Goal: Task Accomplishment & Management: Use online tool/utility

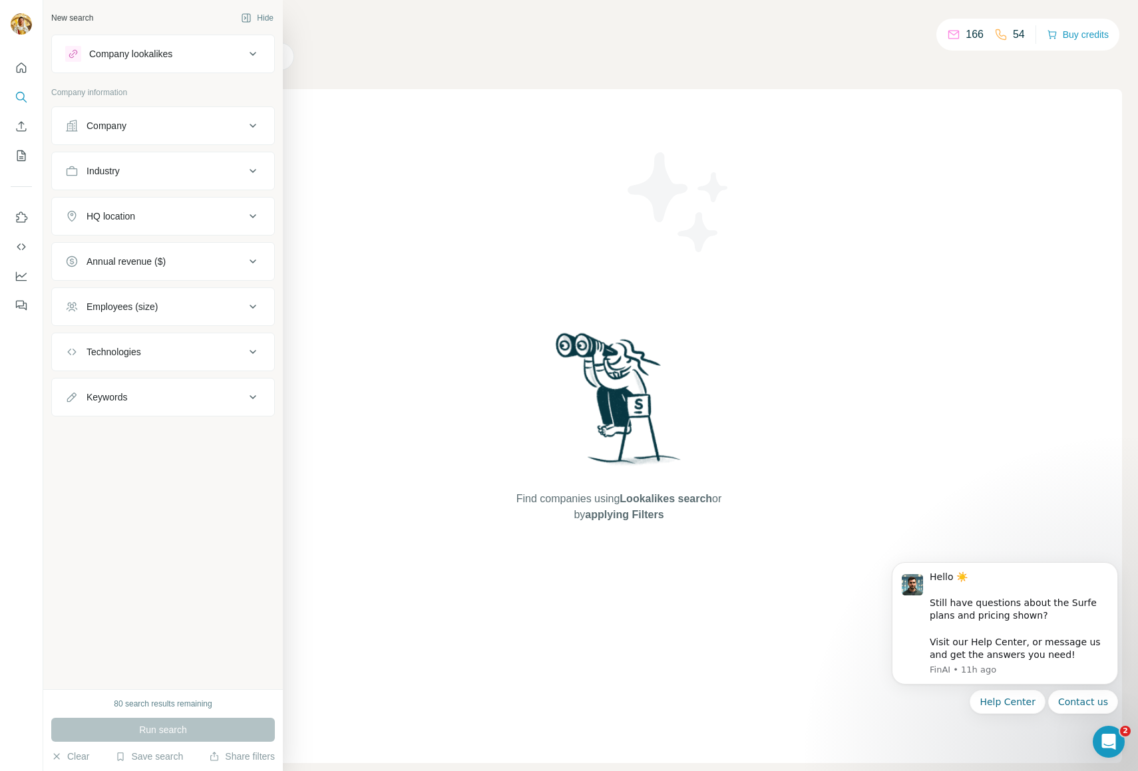
click at [266, 40] on button "Company lookalikes" at bounding box center [163, 54] width 222 height 32
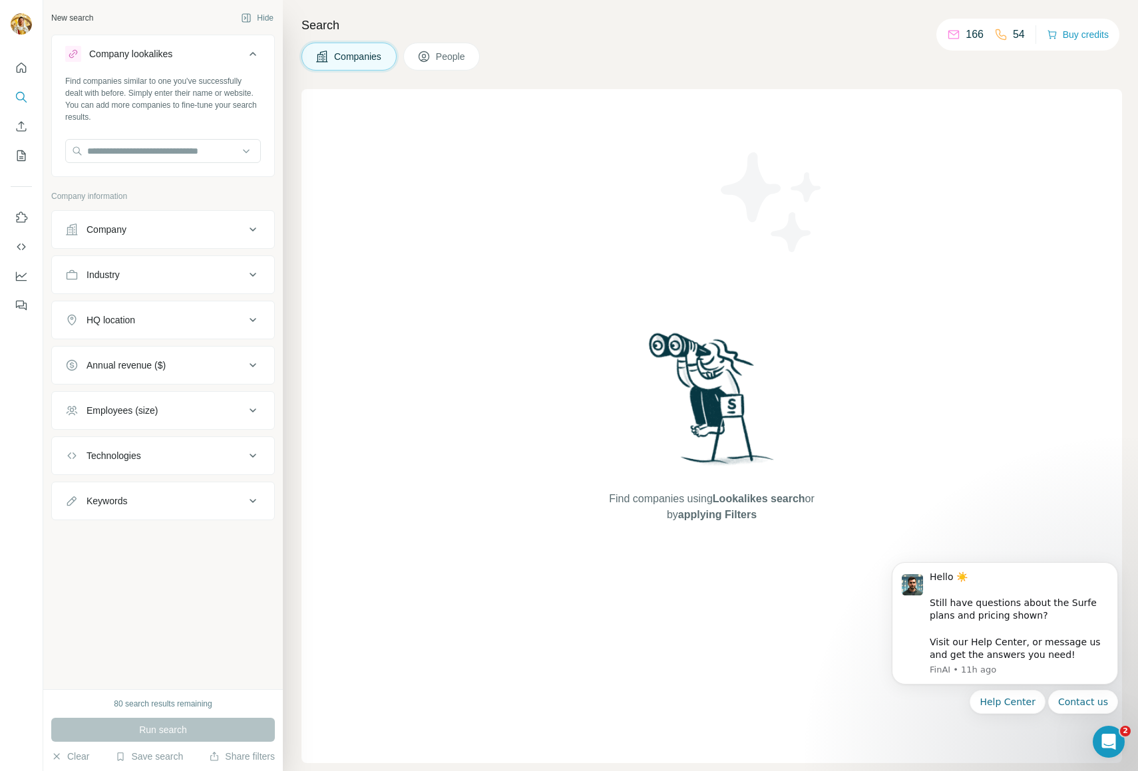
click at [255, 52] on icon at bounding box center [253, 54] width 16 height 16
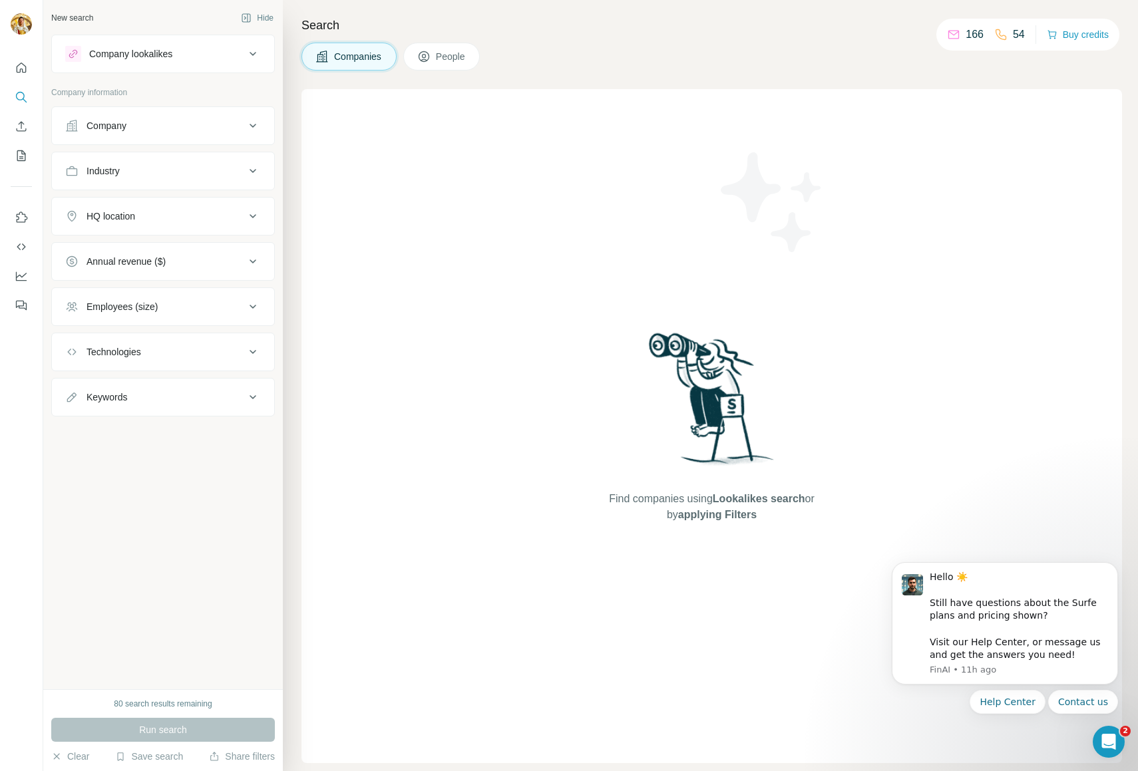
click at [255, 129] on icon at bounding box center [253, 126] width 16 height 16
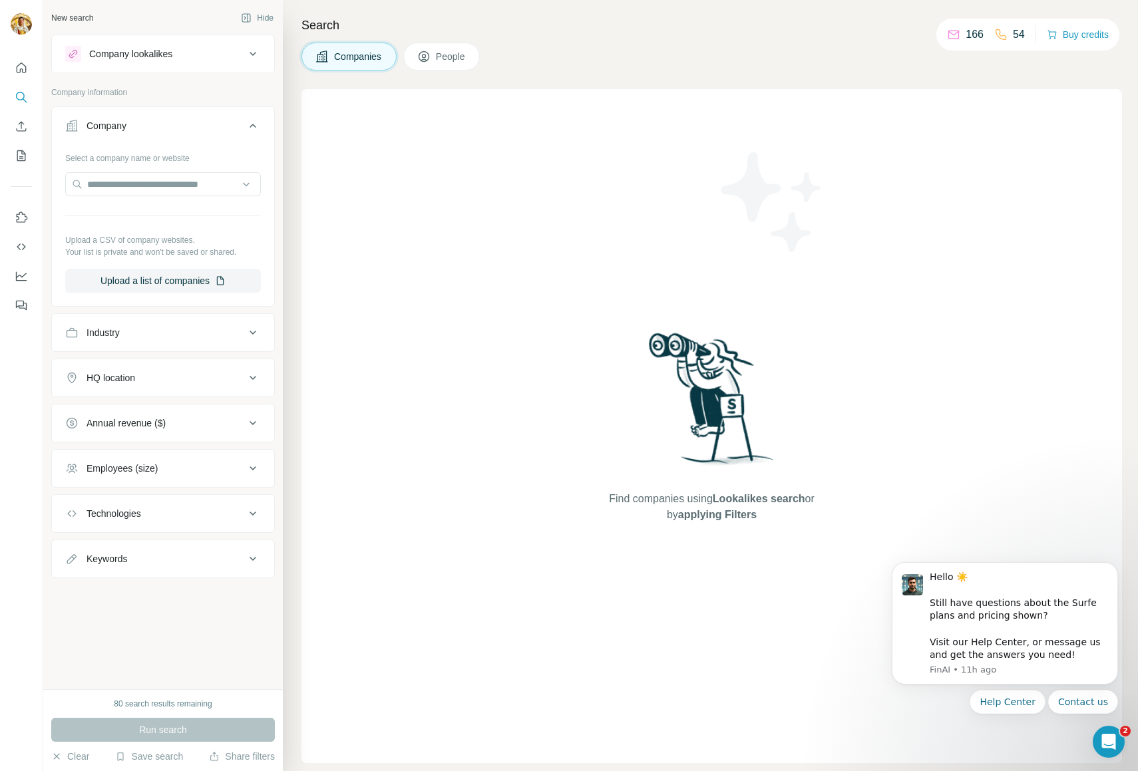
click at [255, 129] on icon at bounding box center [253, 126] width 16 height 16
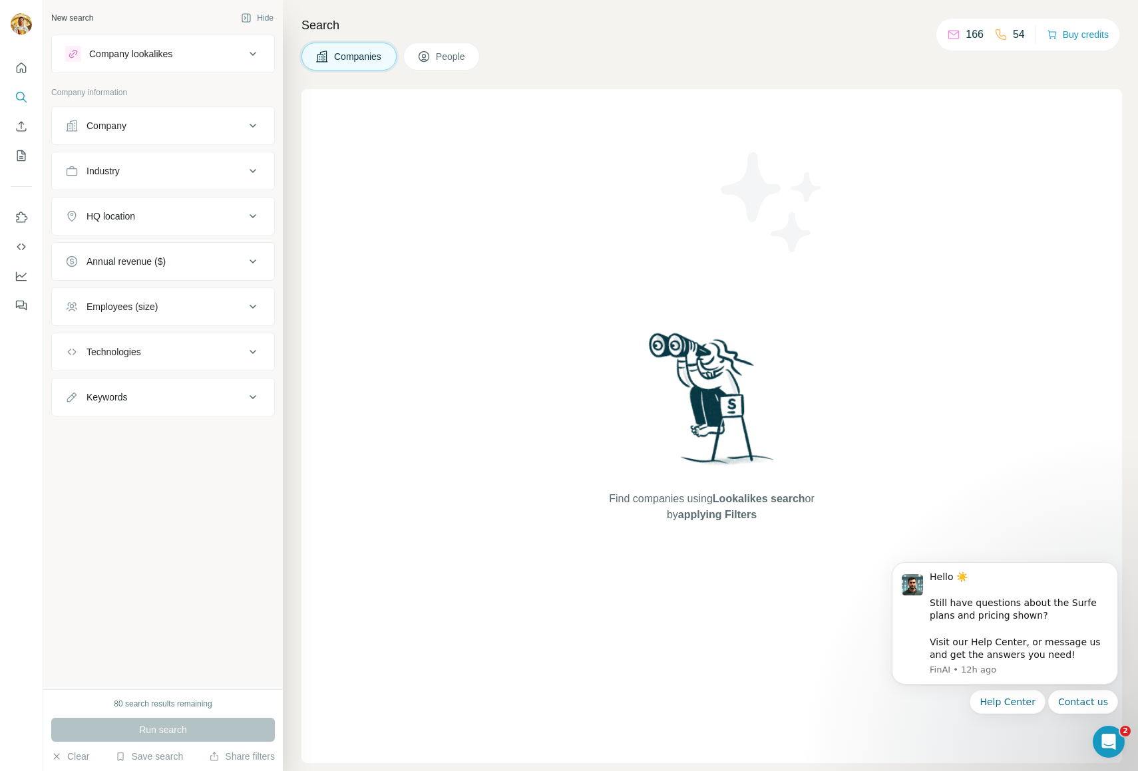
click at [648, 496] on span "Find companies using Lookalikes search or by applying Filters" at bounding box center [711, 507] width 213 height 32
click at [647, 498] on span "Find companies using Lookalikes search or by applying Filters" at bounding box center [711, 507] width 213 height 32
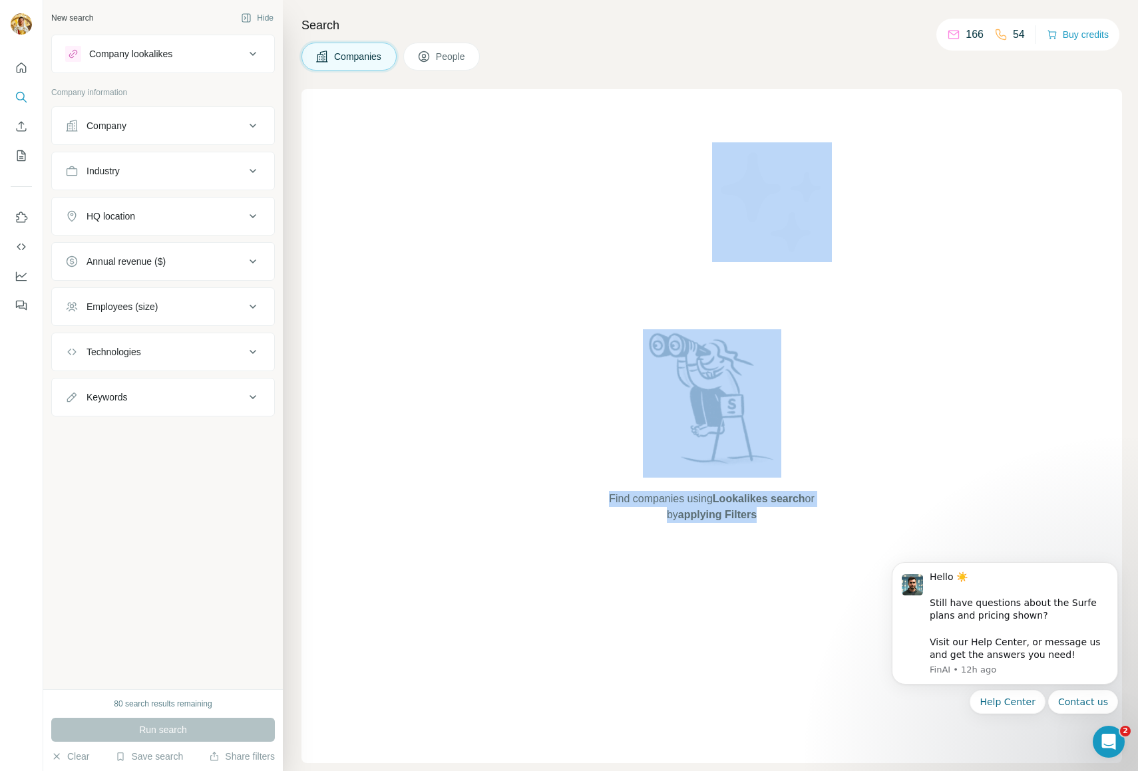
drag, startPoint x: 625, startPoint y: 315, endPoint x: 804, endPoint y: 519, distance: 271.6
click at [804, 519] on div "Find companies using Lookalikes search or by applying Filters" at bounding box center [712, 426] width 240 height 674
click at [804, 519] on span "Find companies using Lookalikes search or by applying Filters" at bounding box center [711, 507] width 213 height 32
drag, startPoint x: 817, startPoint y: 526, endPoint x: 578, endPoint y: 287, distance: 338.7
click at [578, 287] on div "Find companies using Lookalikes search or by applying Filters" at bounding box center [711, 426] width 820 height 674
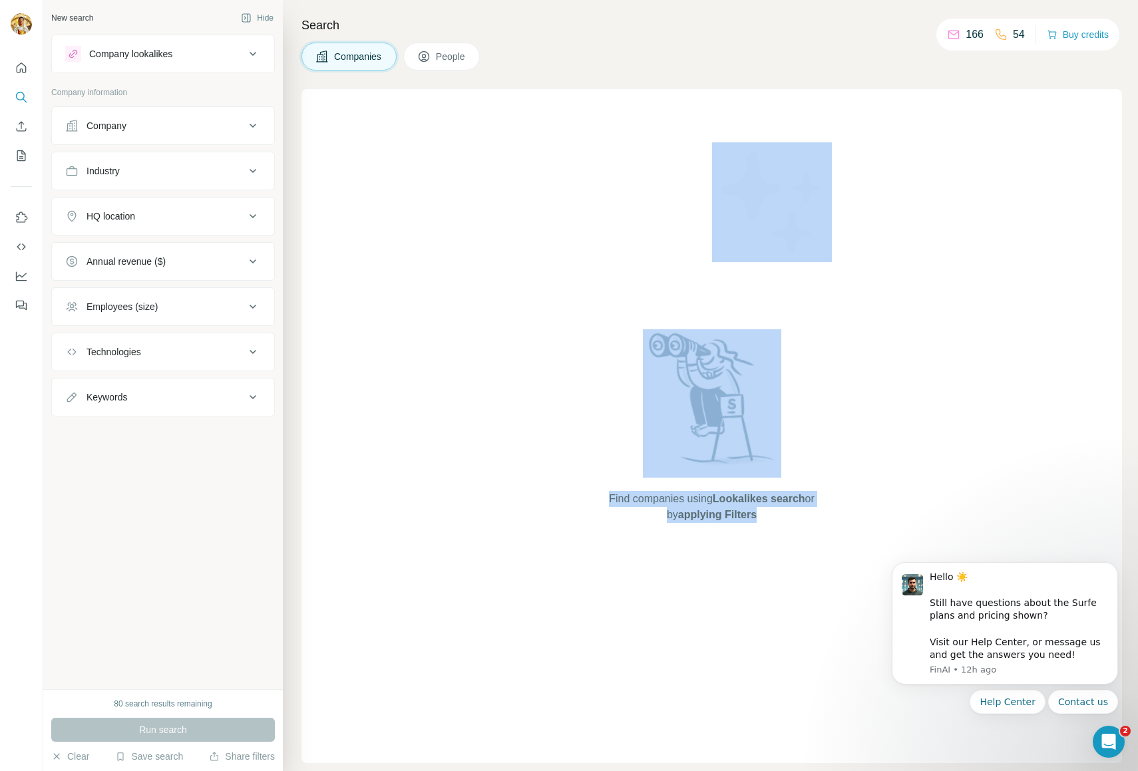
click at [578, 287] on div "Find companies using Lookalikes search or by applying Filters" at bounding box center [711, 426] width 820 height 674
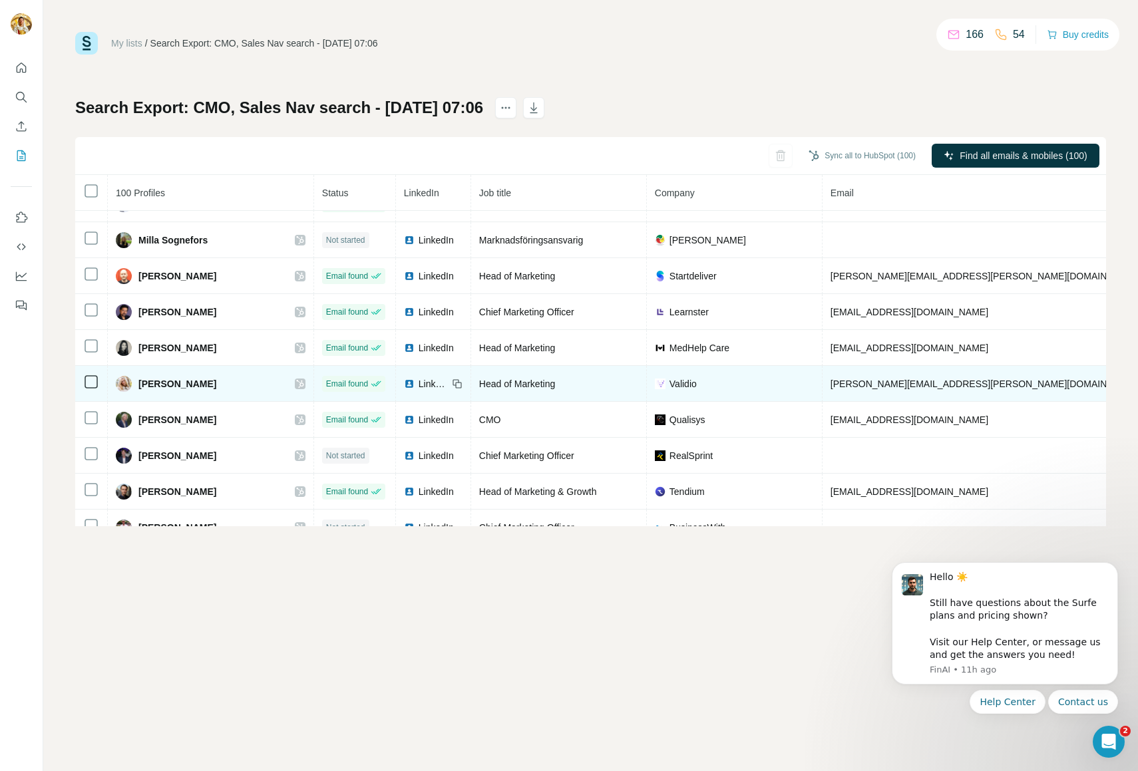
scroll to position [1480, 0]
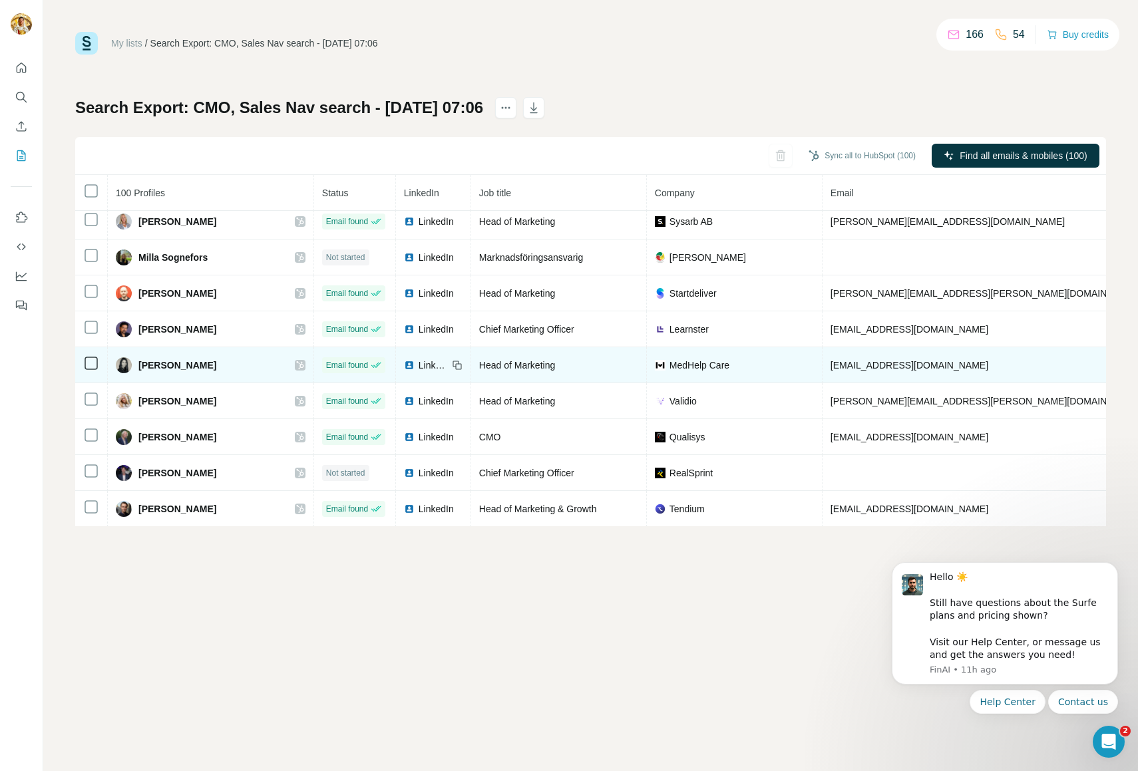
click at [485, 363] on span "Head of Marketing" at bounding box center [517, 365] width 76 height 11
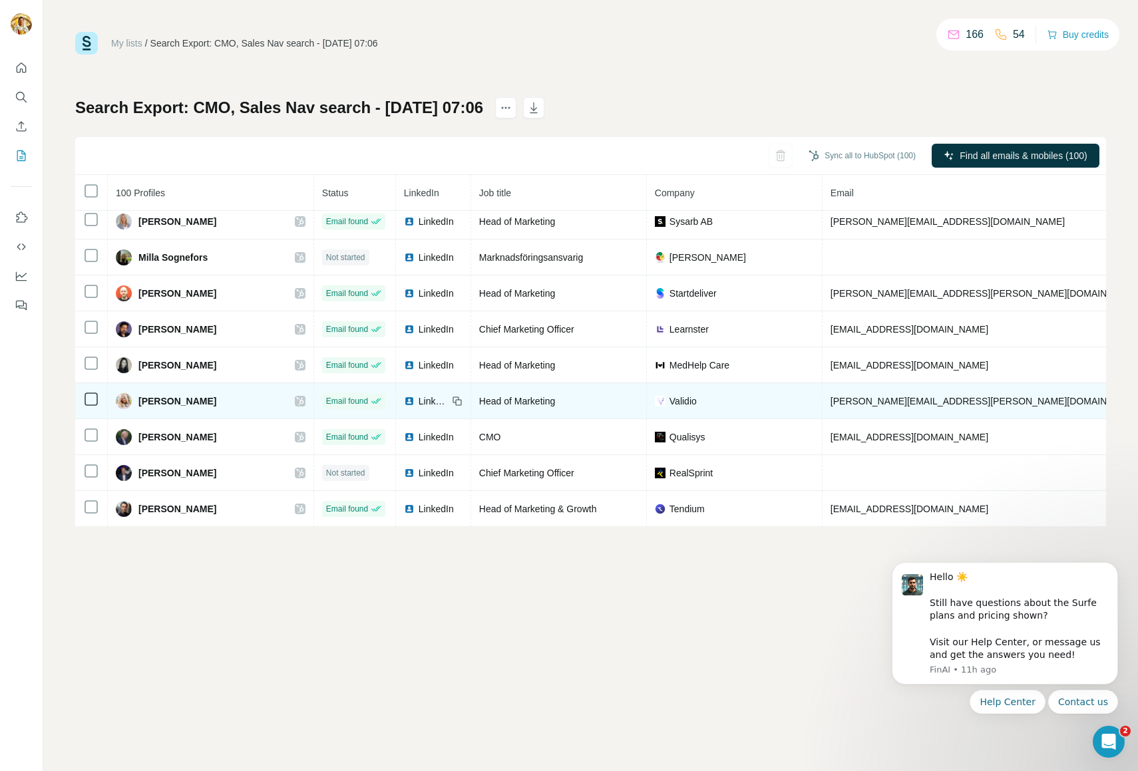
click at [492, 404] on span "Head of Marketing" at bounding box center [517, 401] width 76 height 11
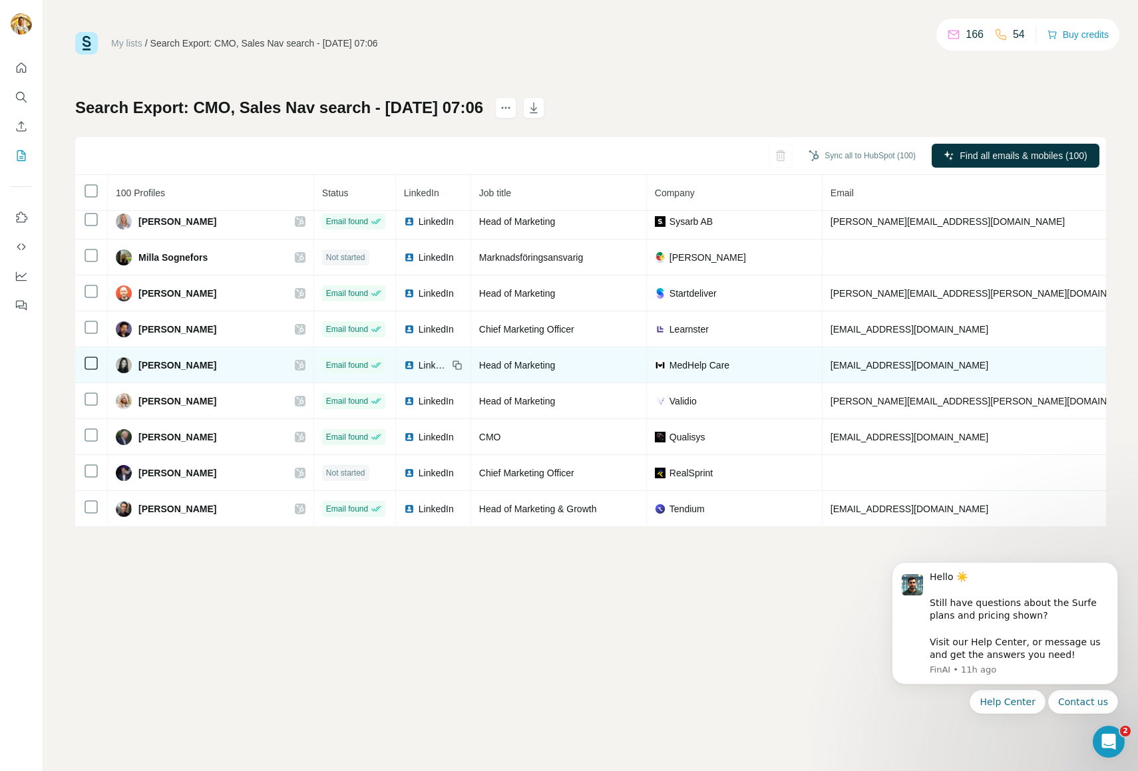
click at [486, 369] on span "Head of Marketing" at bounding box center [517, 365] width 76 height 11
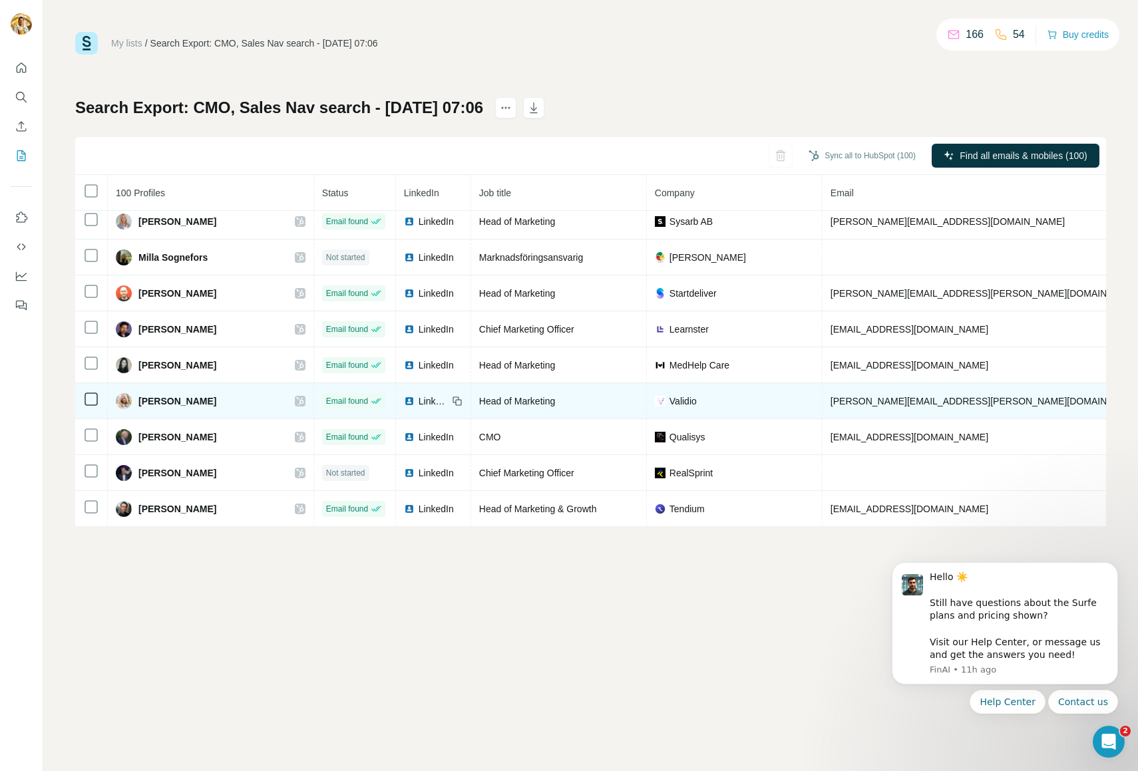
click at [490, 406] on span "Head of Marketing" at bounding box center [517, 401] width 76 height 11
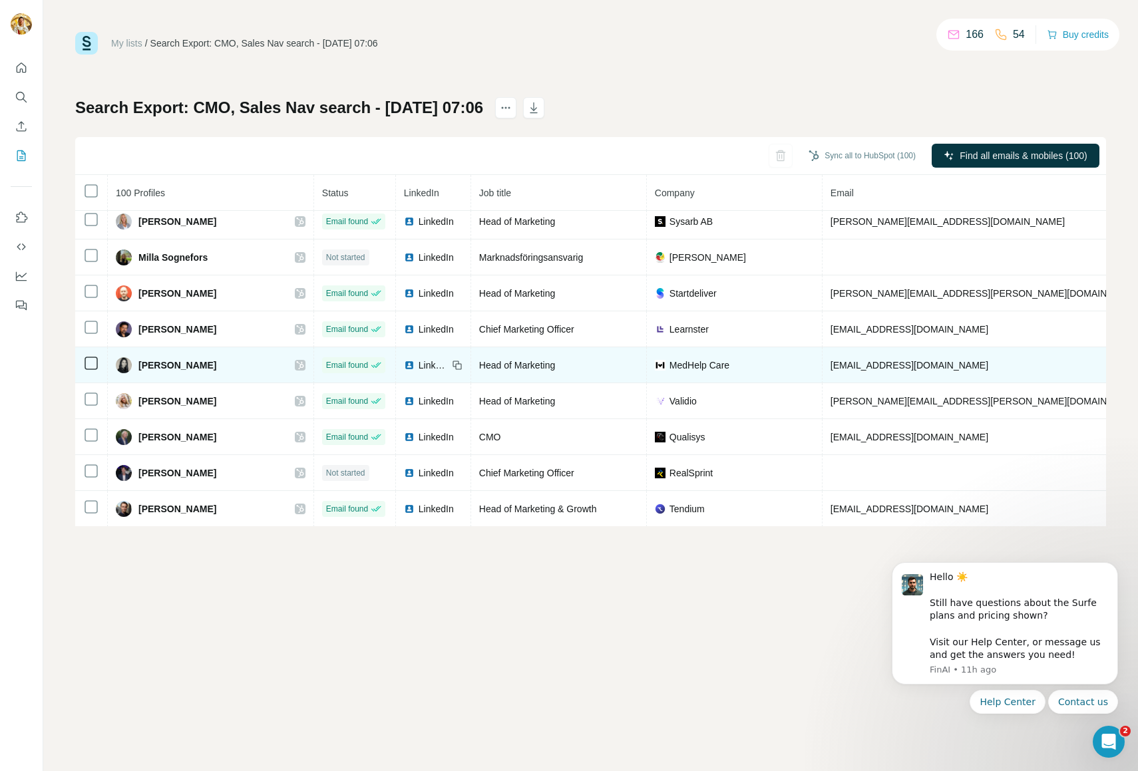
click at [480, 366] on span "Head of Marketing" at bounding box center [517, 365] width 76 height 11
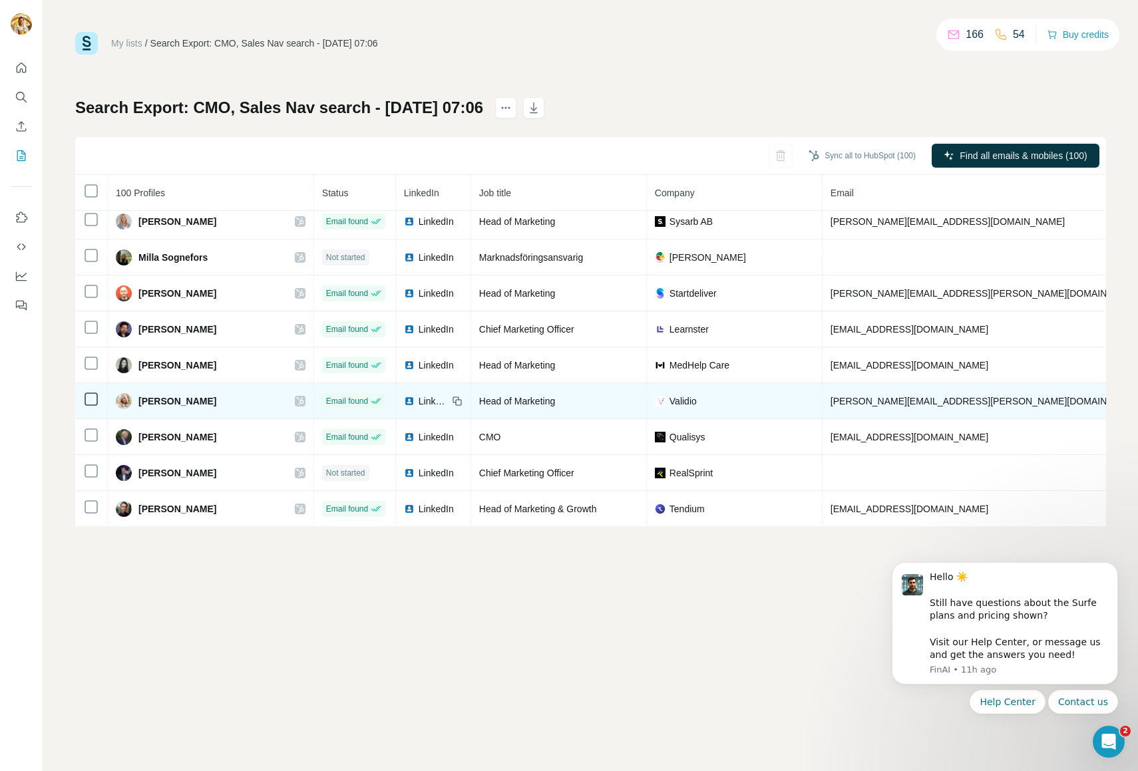
click at [484, 391] on td "Head of Marketing" at bounding box center [559, 401] width 176 height 36
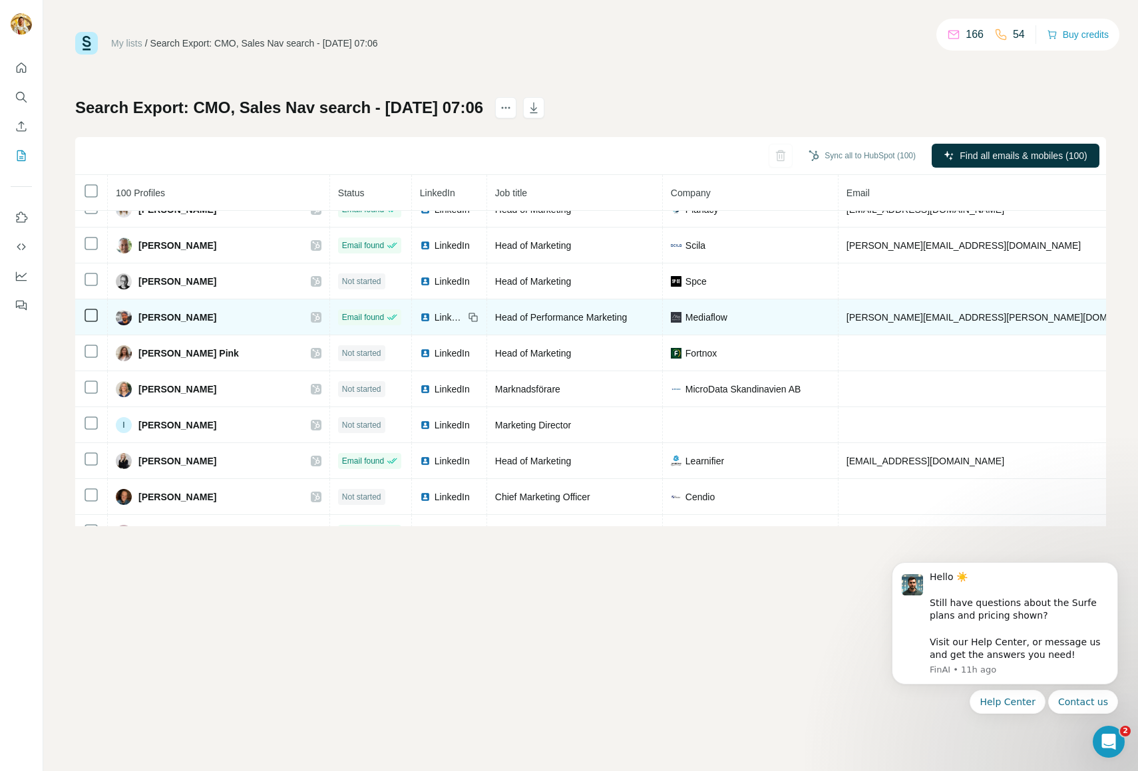
scroll to position [0, 0]
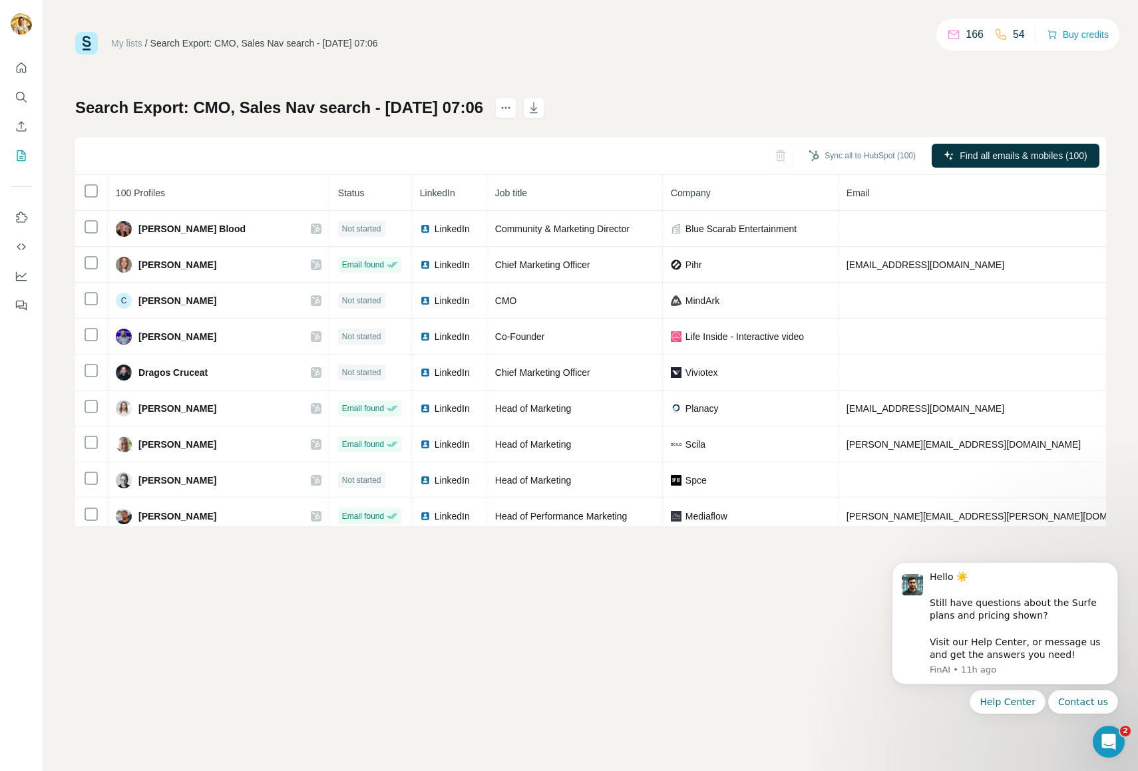
click at [671, 110] on div "Search Export: CMO, Sales Nav search - 14/08/2025 07:06 Sync all to HubSpot (10…" at bounding box center [590, 311] width 1031 height 429
click at [793, 112] on div "Search Export: CMO, Sales Nav search - 14/08/2025 07:06 Sync all to HubSpot (10…" at bounding box center [590, 311] width 1031 height 429
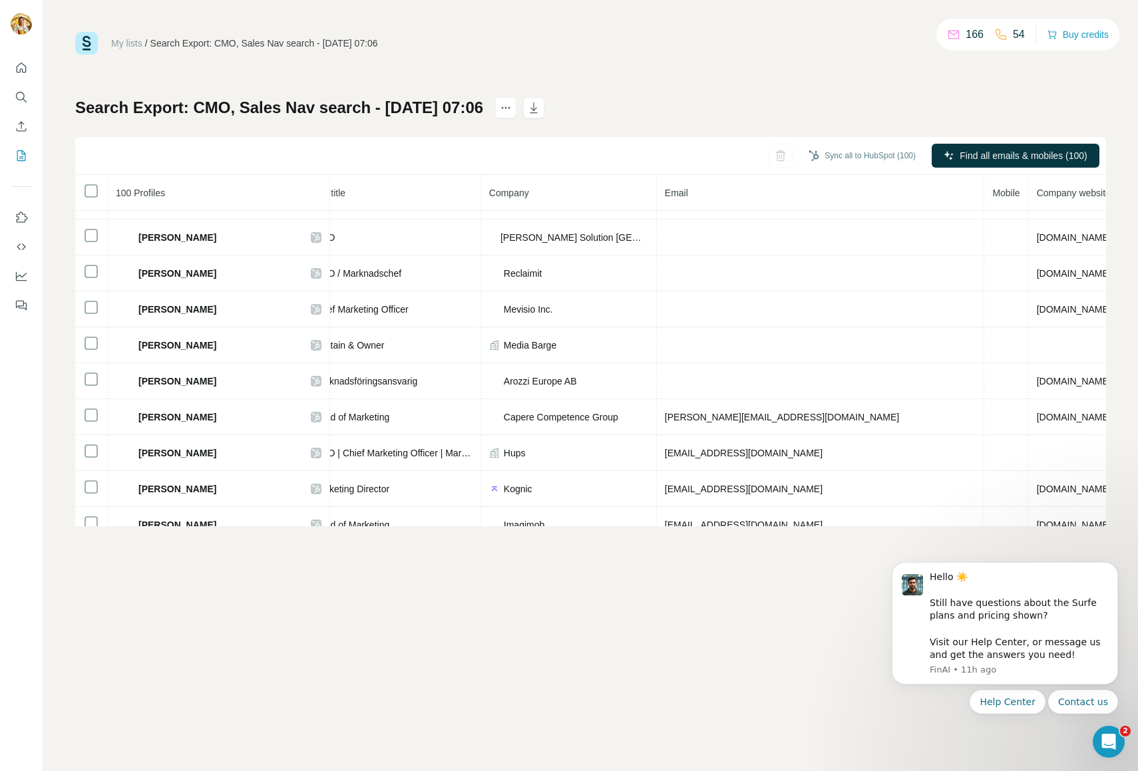
scroll to position [1093, 182]
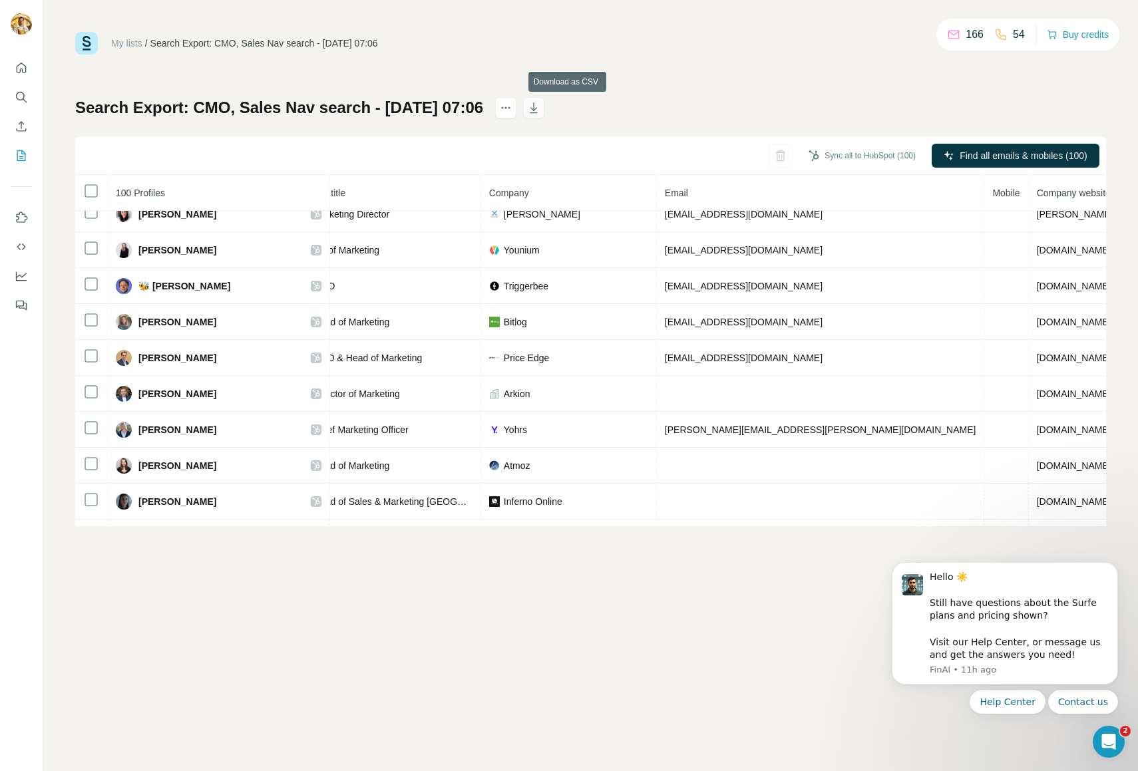
click at [540, 108] on icon "button" at bounding box center [533, 107] width 13 height 13
click at [810, 101] on div "Search Export: CMO, Sales Nav search - 14/08/2025 07:06 Sync all to HubSpot (10…" at bounding box center [590, 311] width 1031 height 429
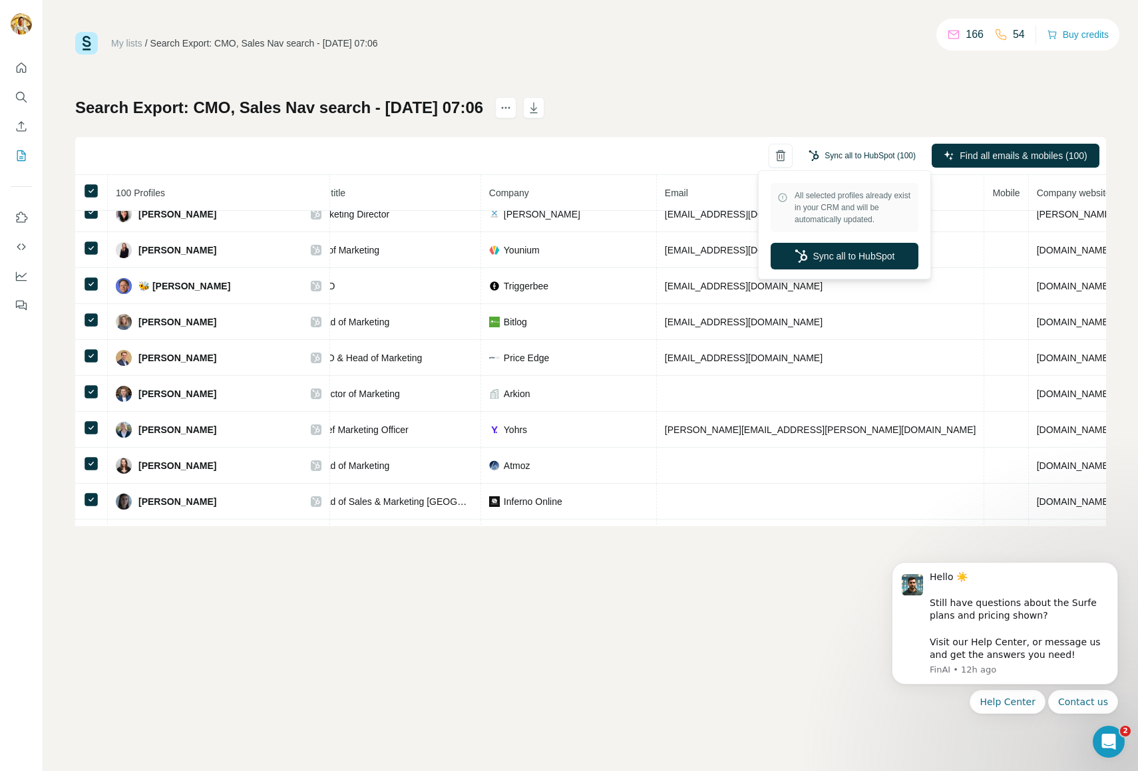
click at [856, 154] on button "Sync all to HubSpot (100)" at bounding box center [862, 156] width 126 height 20
click at [830, 262] on button "Sync all to HubSpot" at bounding box center [844, 256] width 148 height 27
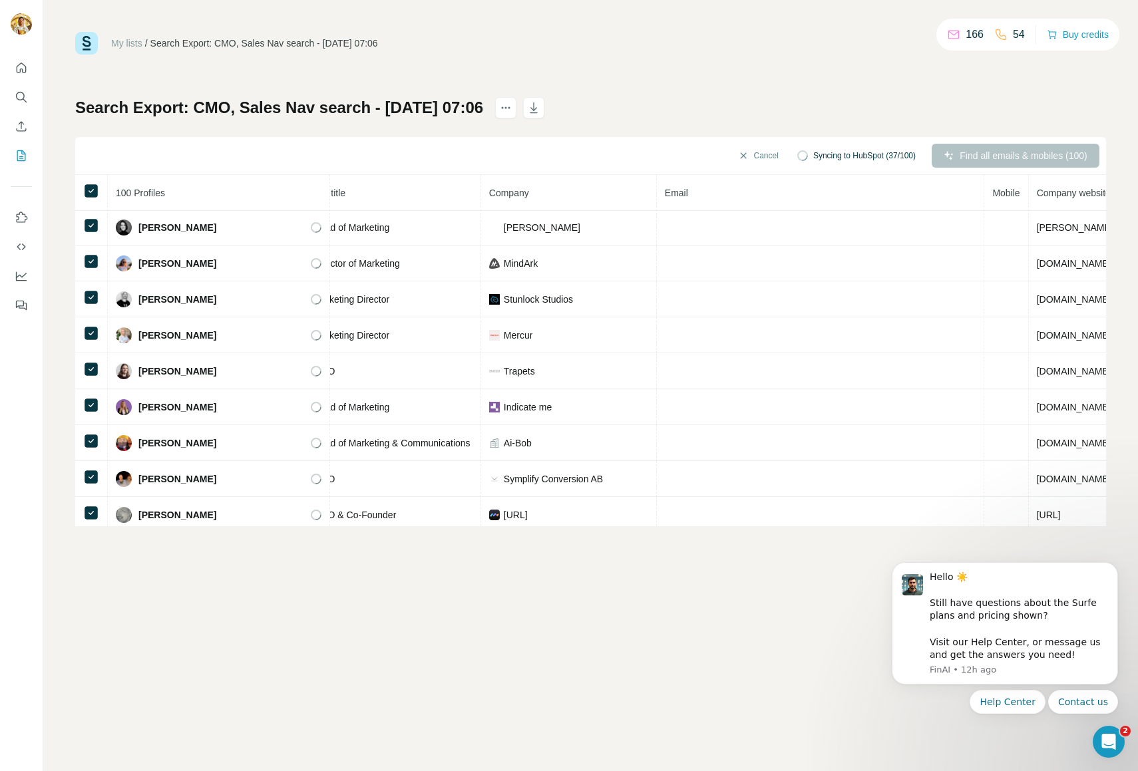
scroll to position [1955, 182]
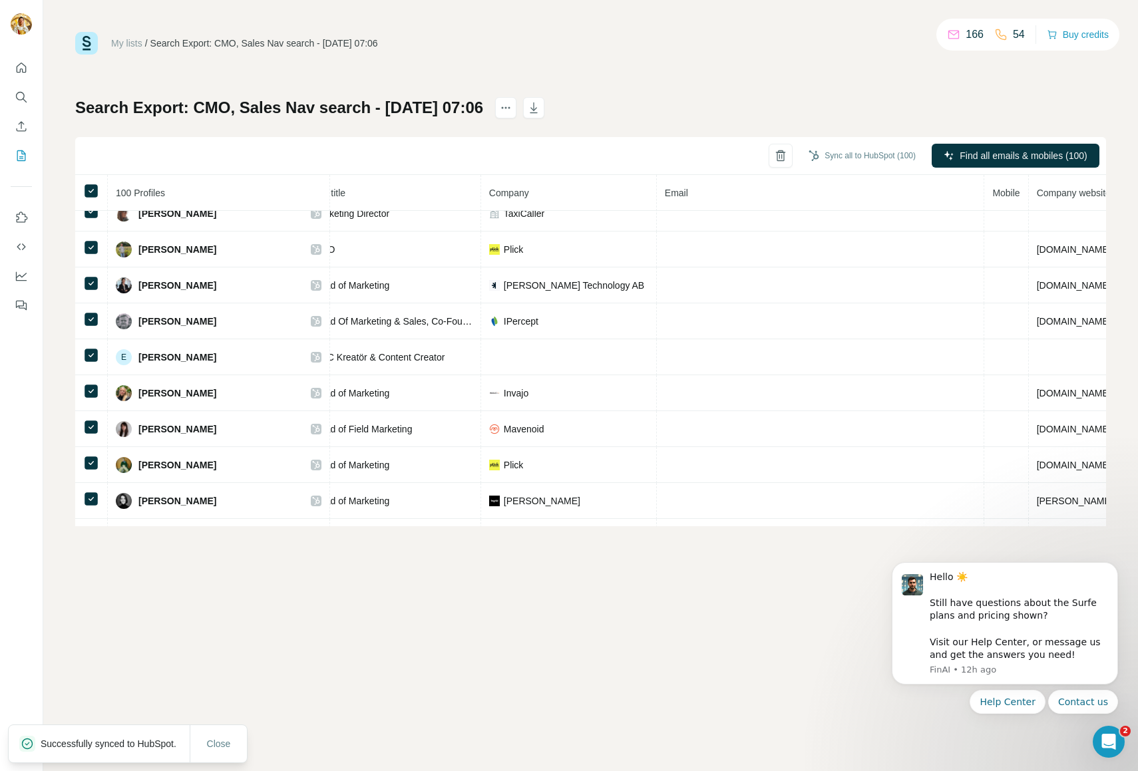
click at [397, 597] on div "My lists / Search Export: CMO, Sales Nav search - 14/08/2025 07:06 166 54 Buy c…" at bounding box center [590, 385] width 1095 height 771
click at [220, 745] on button "Close" at bounding box center [219, 744] width 43 height 24
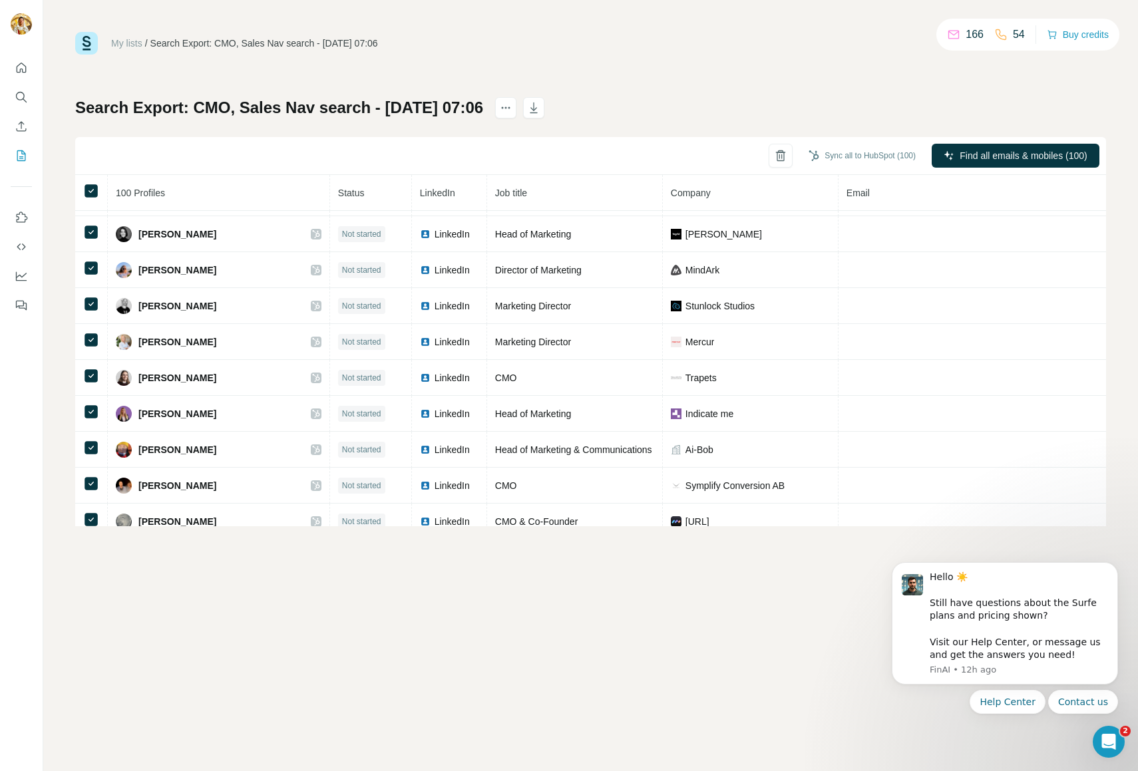
scroll to position [893, 0]
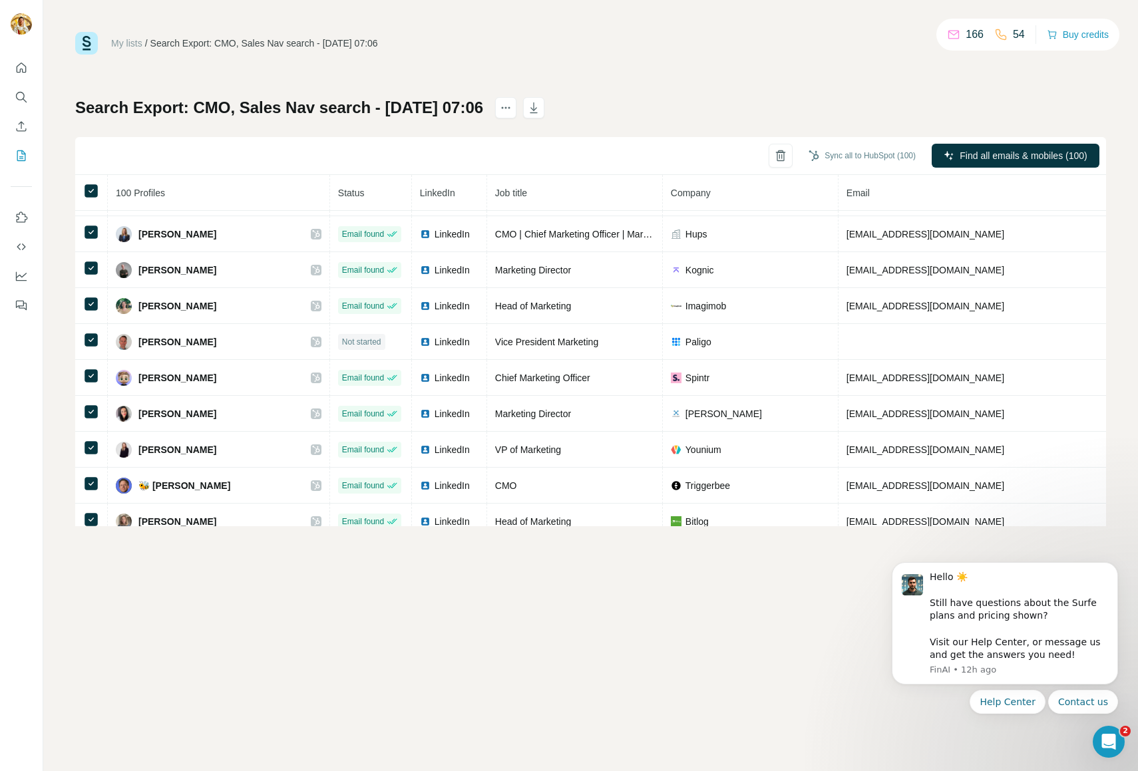
click at [287, 617] on div "My lists / Search Export: CMO, Sales Nav search - 14/08/2025 07:06 166 54 Buy c…" at bounding box center [590, 385] width 1095 height 771
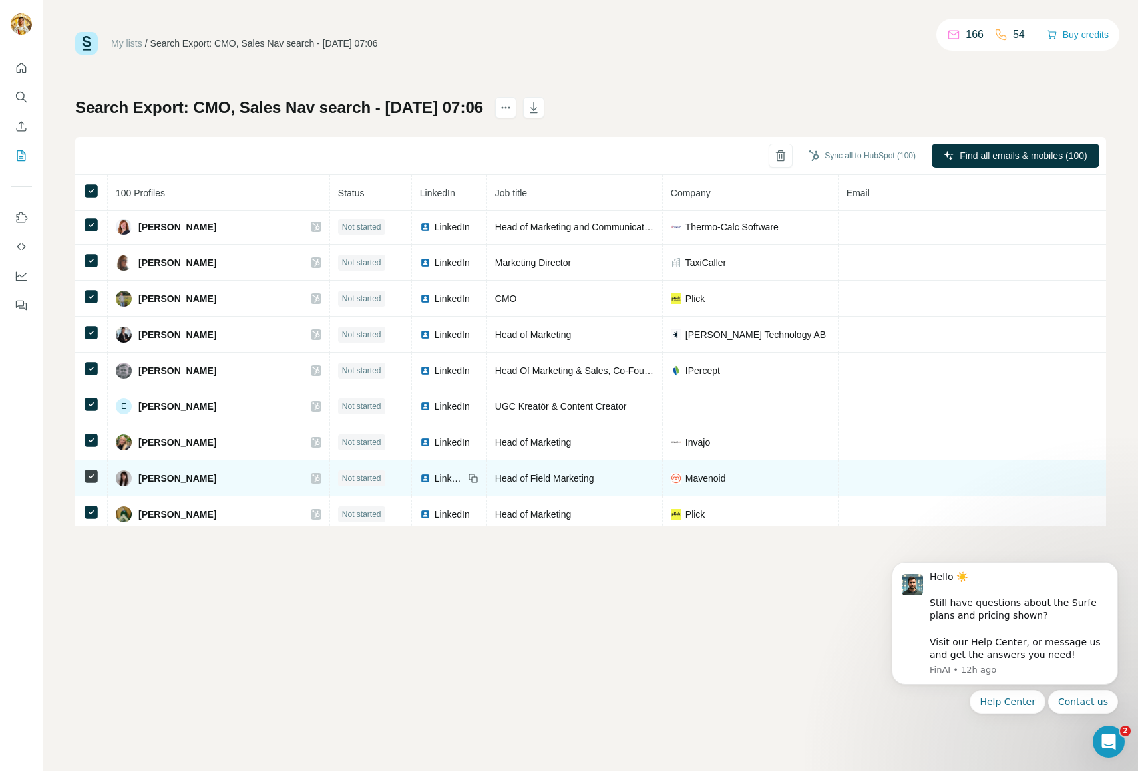
scroll to position [2028, 0]
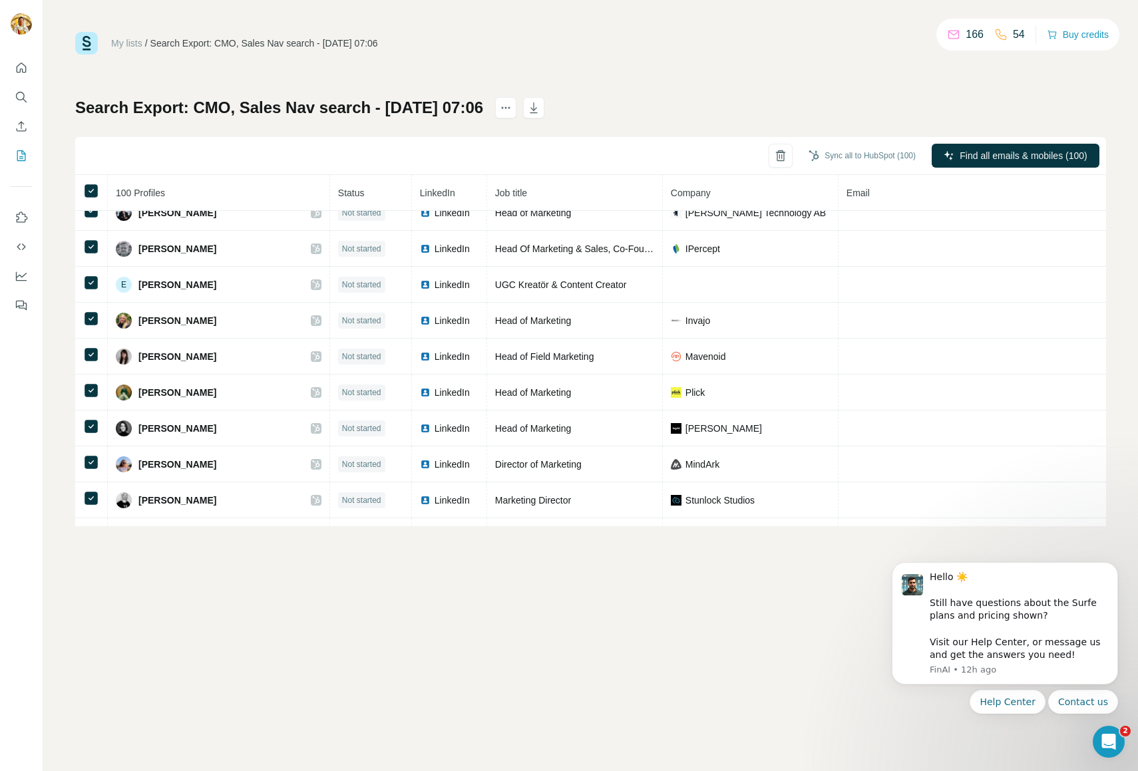
click at [292, 631] on div "My lists / Search Export: CMO, Sales Nav search - 14/08/2025 07:06 166 54 Buy c…" at bounding box center [590, 385] width 1095 height 771
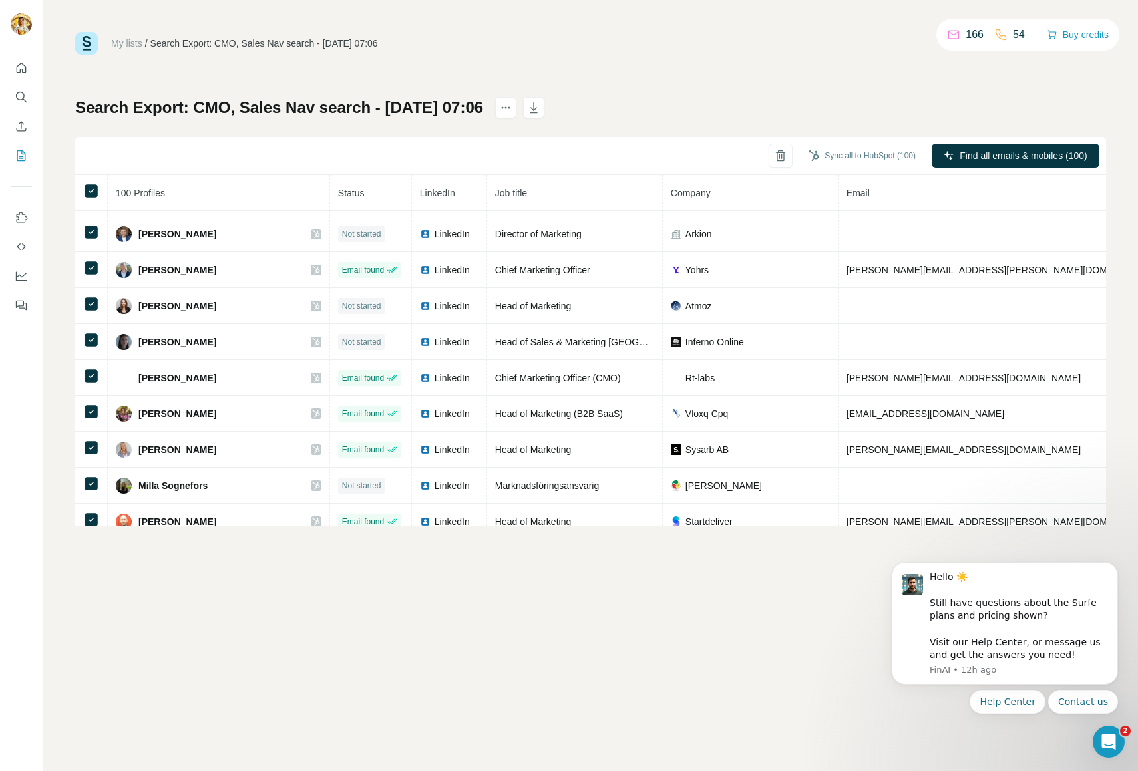
scroll to position [282, 0]
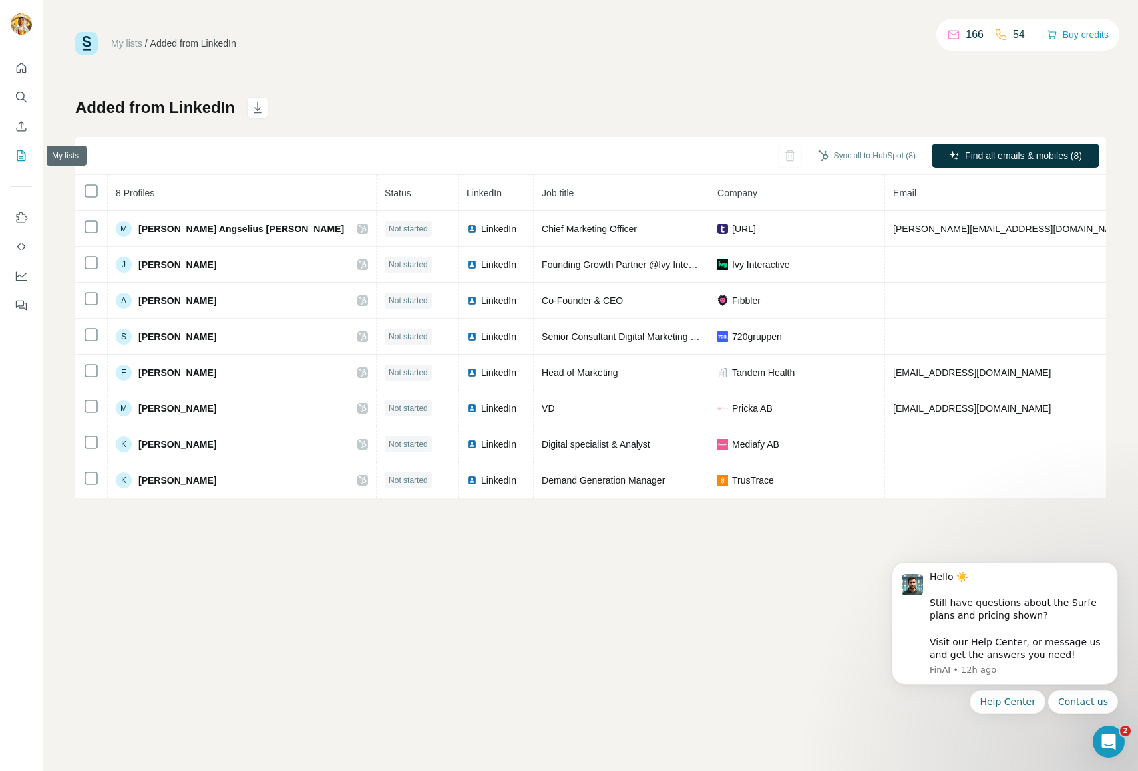
click at [23, 158] on icon "My lists" at bounding box center [21, 155] width 13 height 13
click at [13, 281] on button "Dashboard" at bounding box center [21, 276] width 21 height 24
click at [160, 587] on div "My lists / Added from LinkedIn 166 54 Buy credits Added from LinkedIn Sync all …" at bounding box center [590, 385] width 1095 height 771
